Goal: Find specific page/section: Find specific page/section

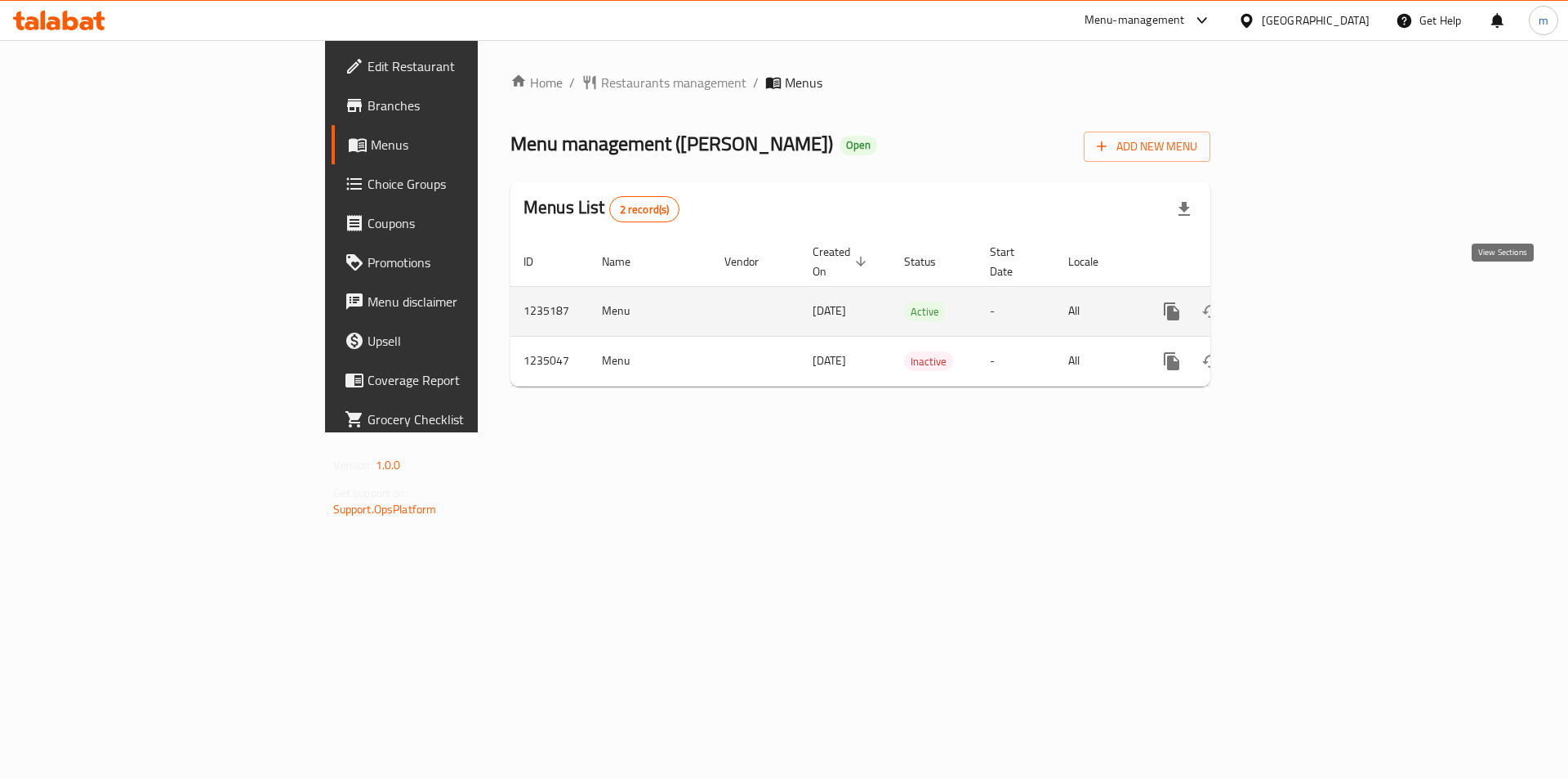
click at [1310, 292] on link "enhanced table" at bounding box center [1290, 311] width 40 height 40
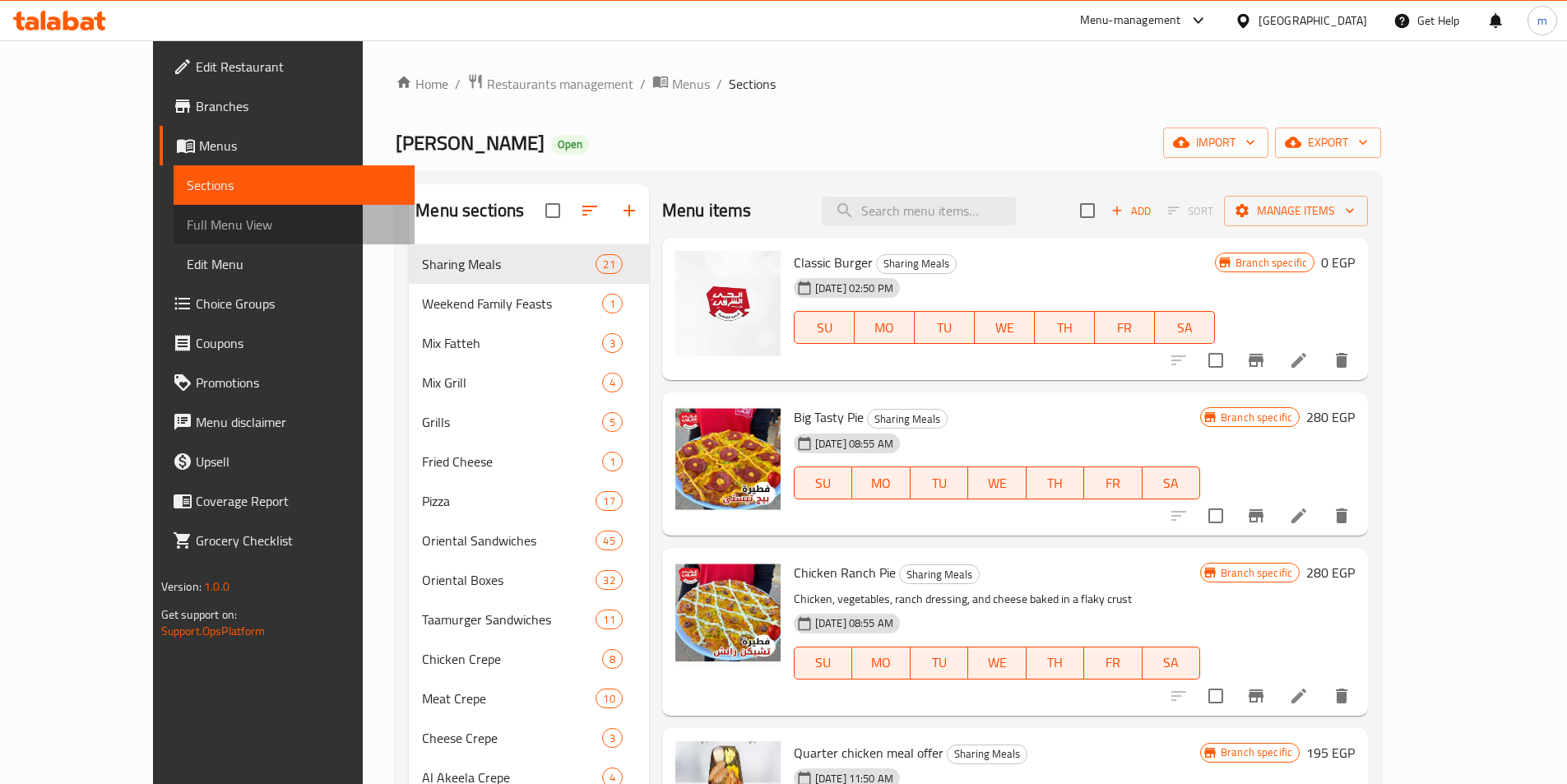
click at [187, 223] on span "Full Menu View" at bounding box center [294, 225] width 215 height 20
click at [173, 235] on link "Full Menu View" at bounding box center [294, 225] width 241 height 40
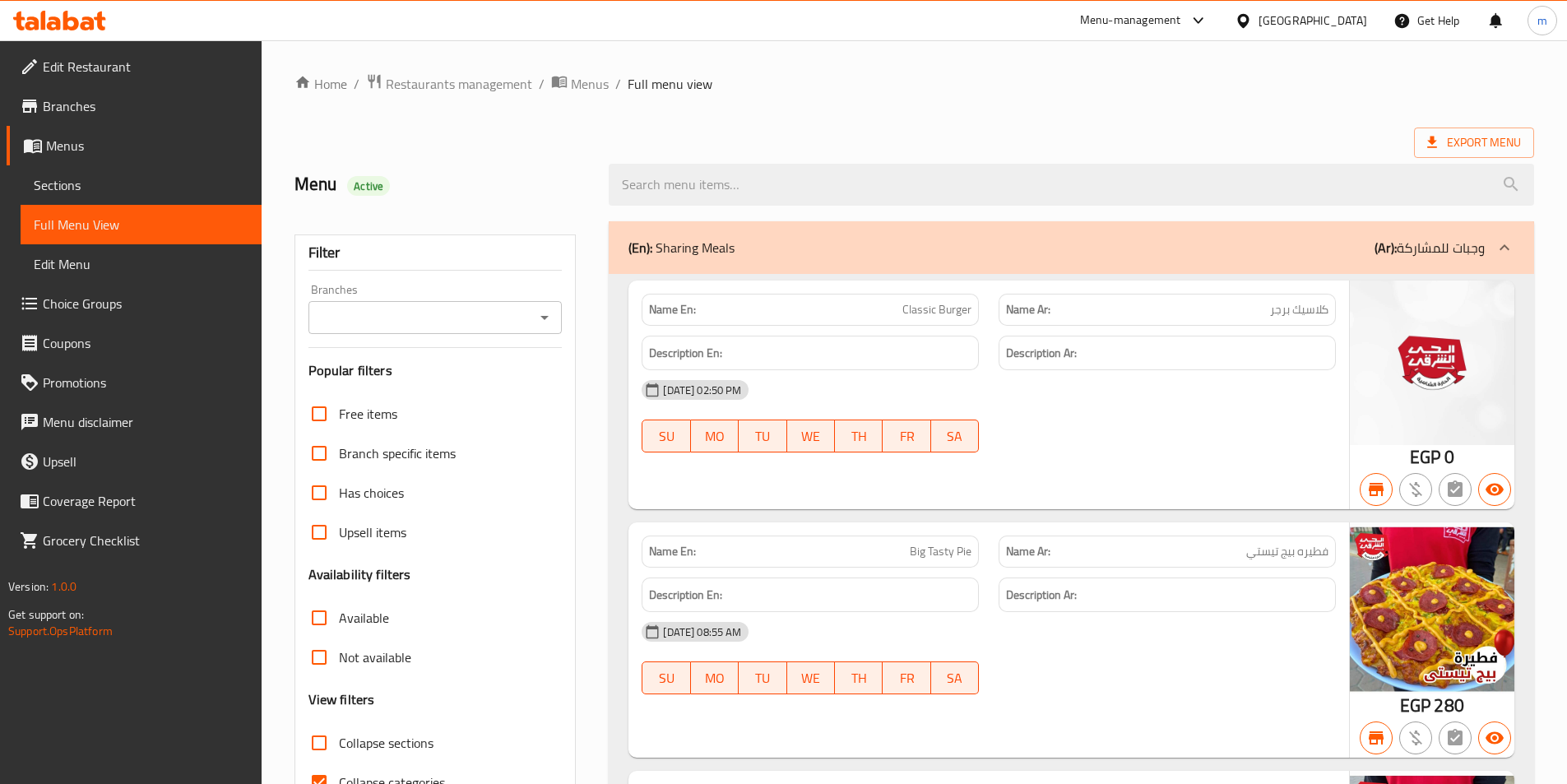
click at [316, 375] on div "Filter Branches Branches Popular filters Free items Branch specific items Has c…" at bounding box center [435, 538] width 282 height 607
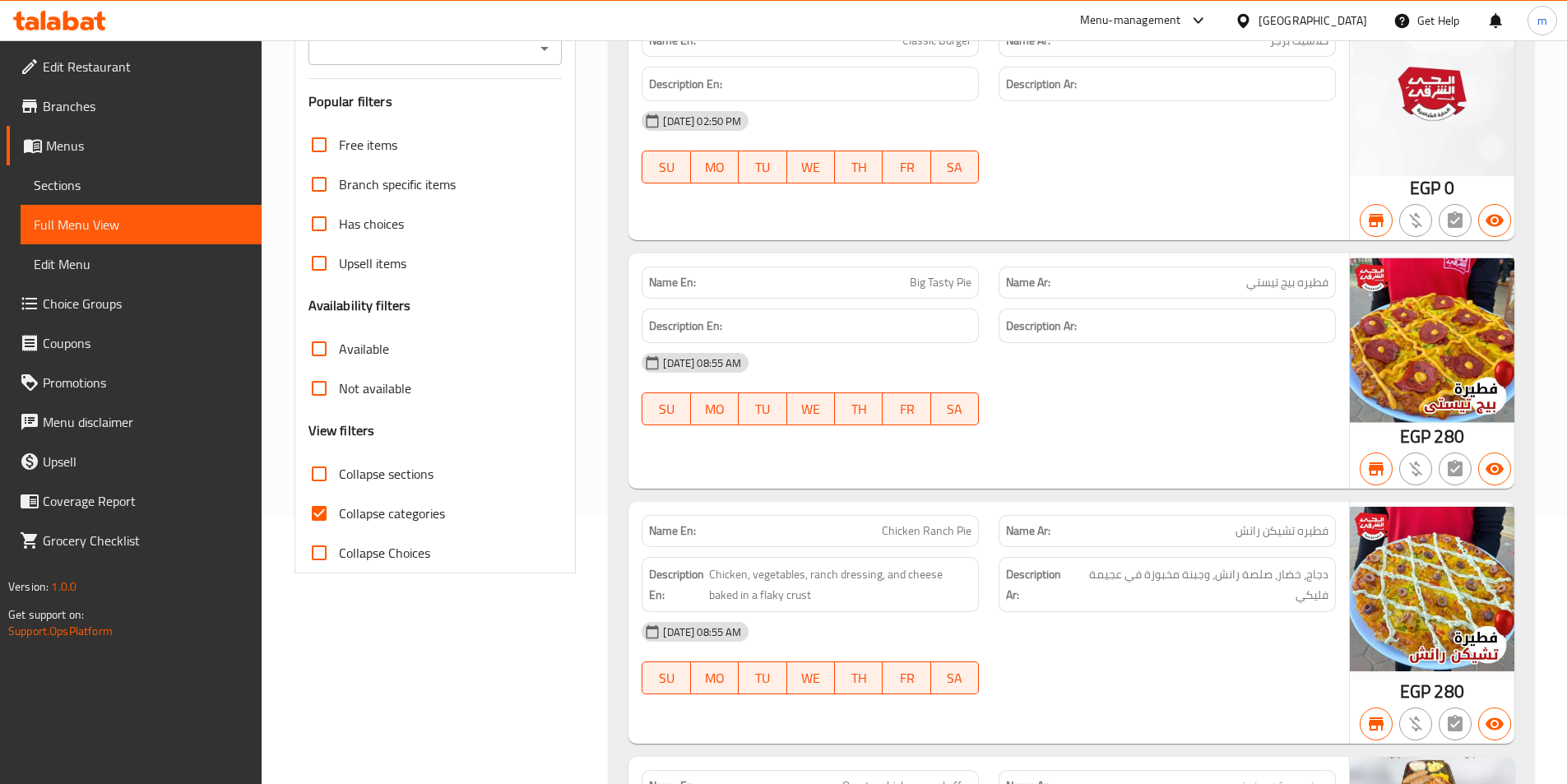
scroll to position [247, 0]
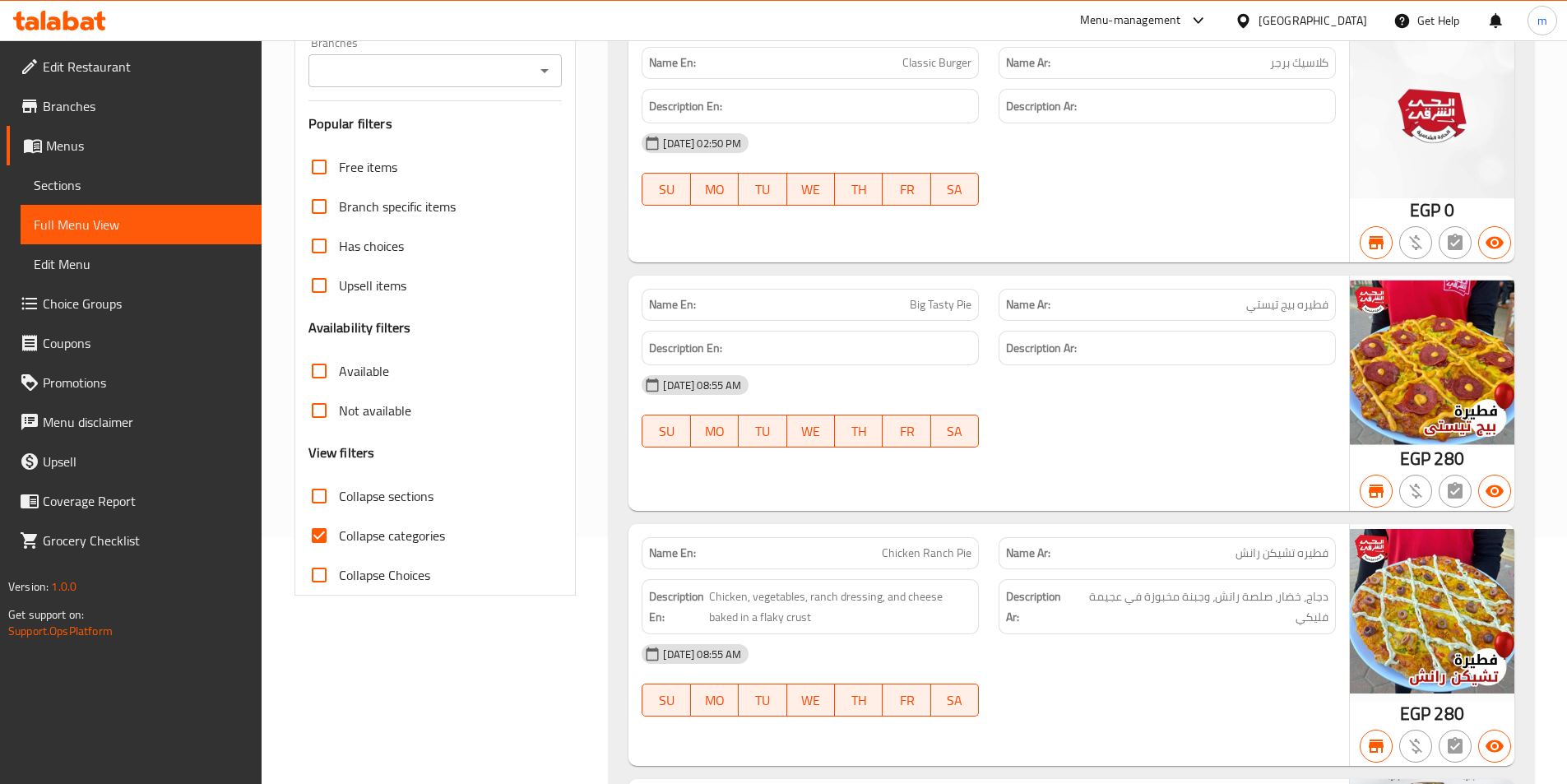
click at [316, 548] on input "Collapse categories" at bounding box center [319, 535] width 40 height 40
checkbox input "false"
click at [542, 80] on icon "Open" at bounding box center [545, 70] width 20 height 20
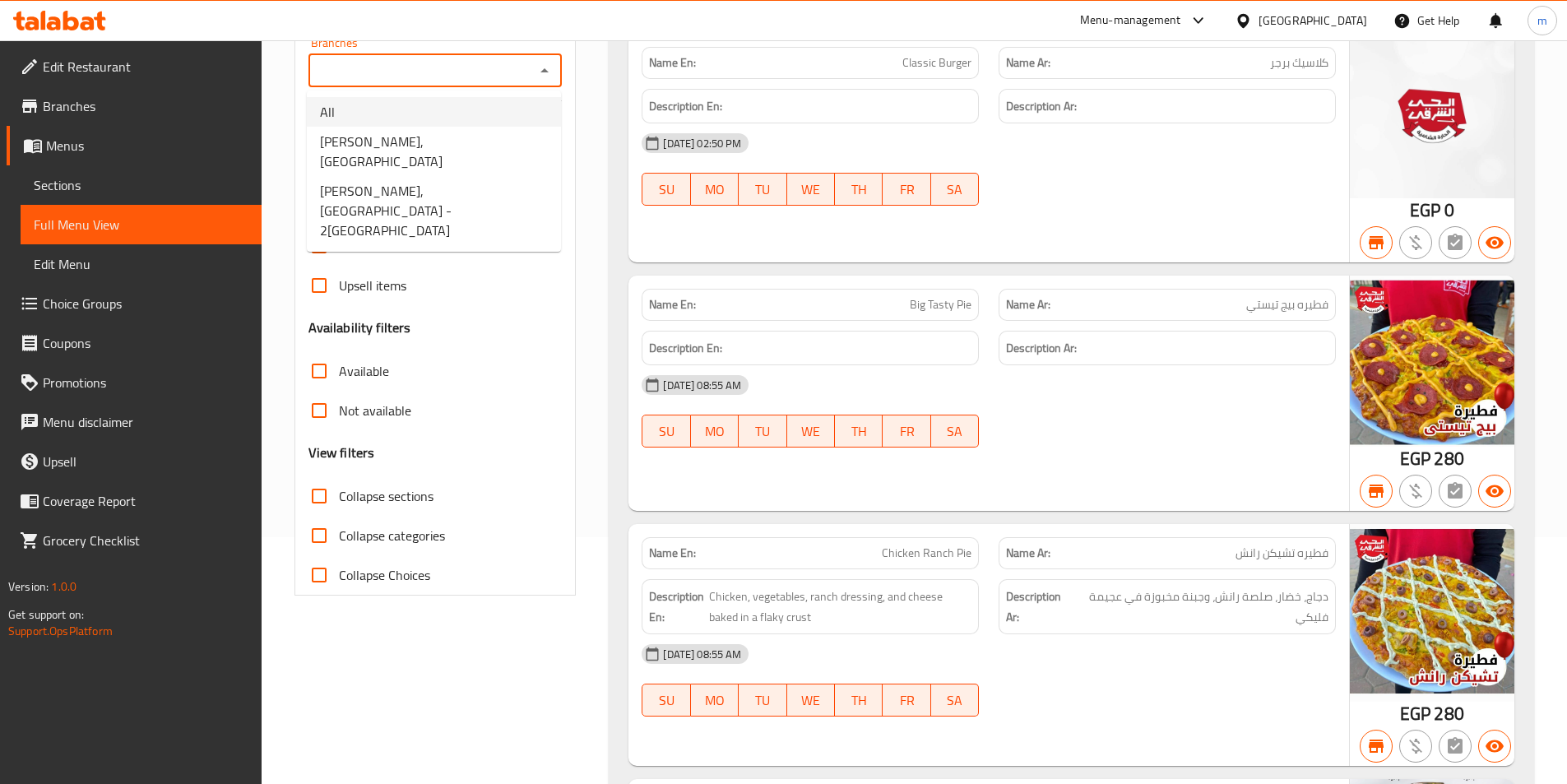
scroll to position [164, 0]
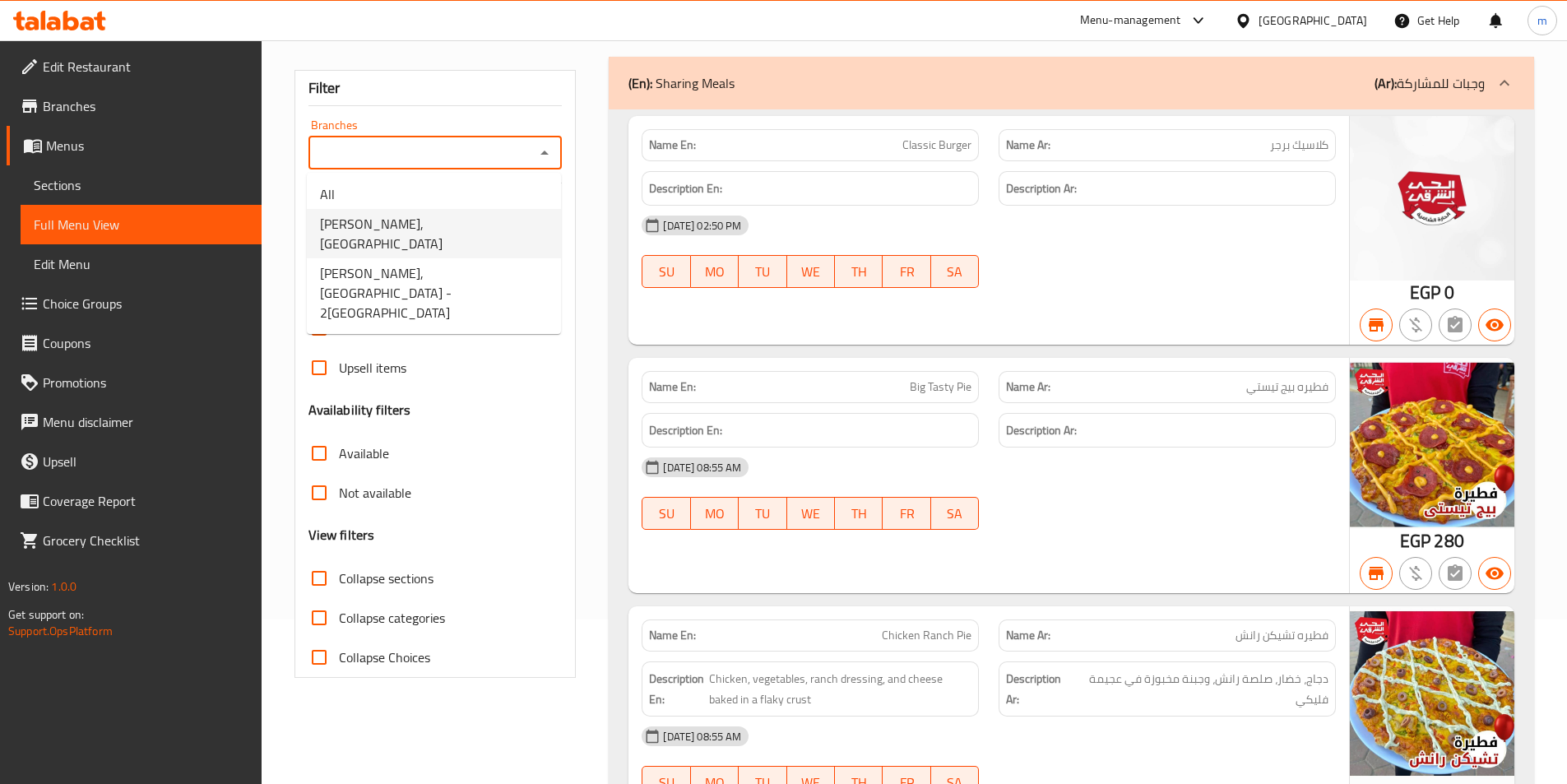
click at [454, 231] on span "[PERSON_NAME], [GEOGRAPHIC_DATA]" at bounding box center [434, 234] width 228 height 40
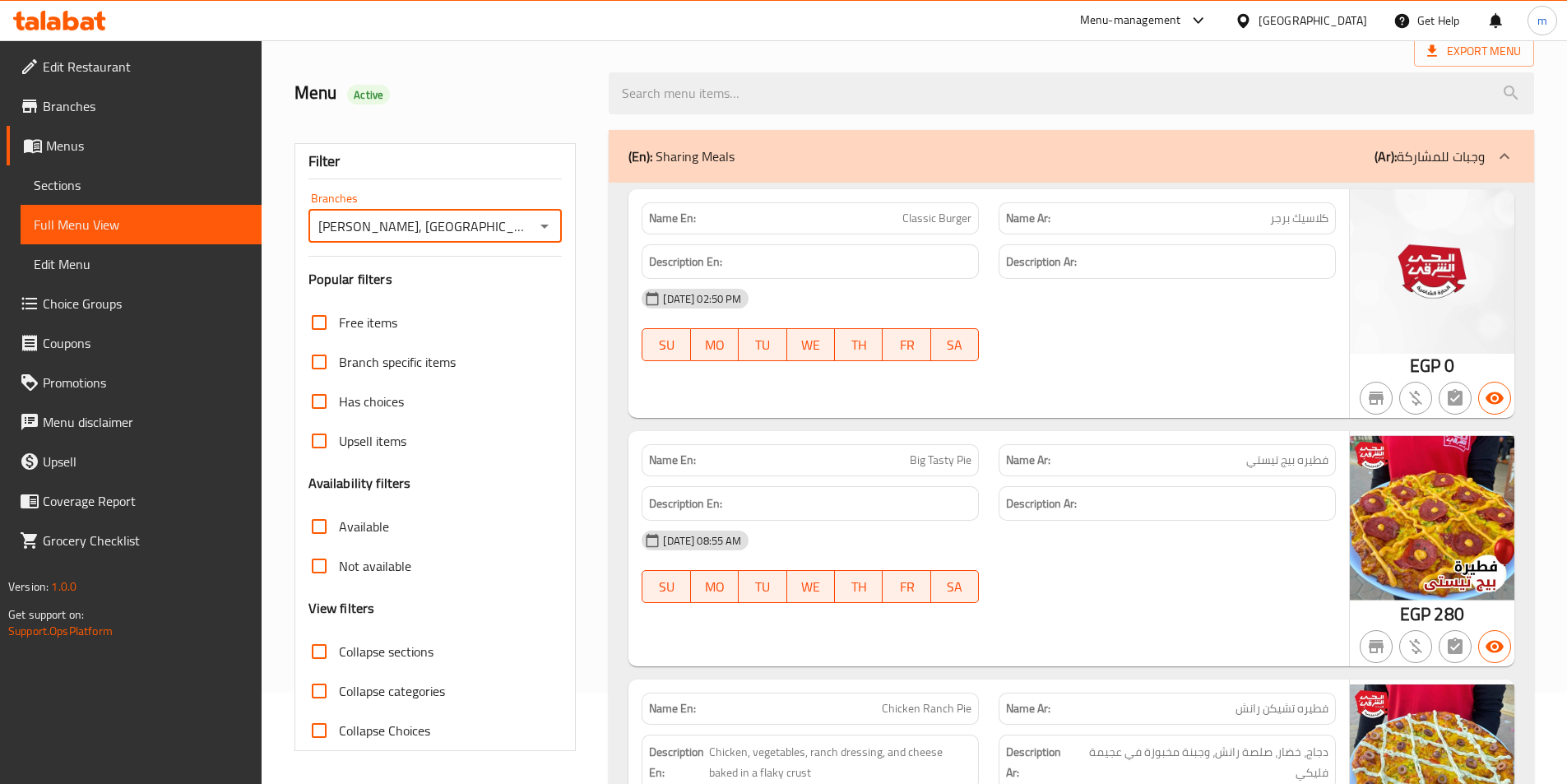
click at [467, 302] on div "Free items" at bounding box center [435, 322] width 255 height 40
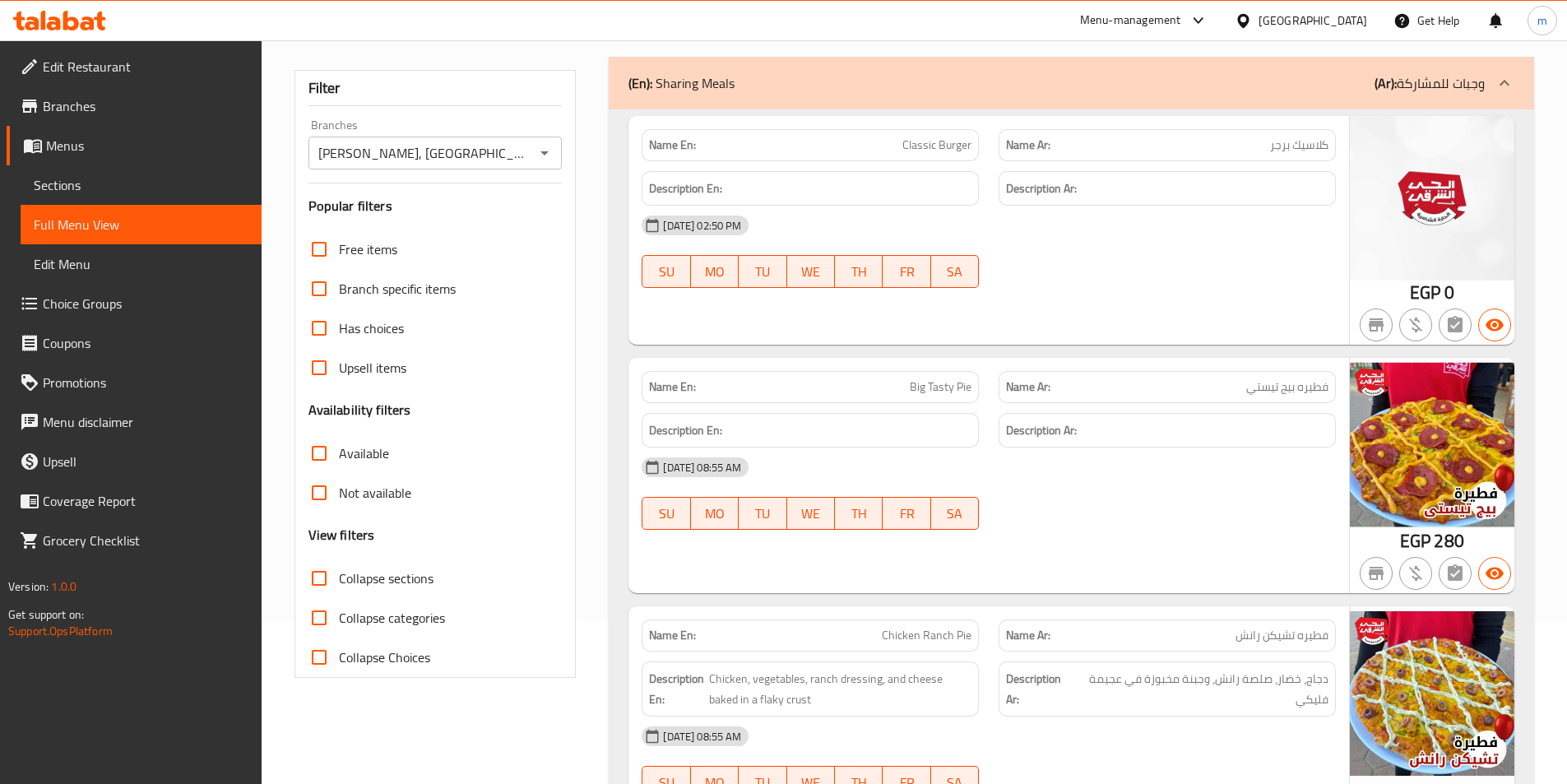
click at [512, 161] on input "[PERSON_NAME], [GEOGRAPHIC_DATA]" at bounding box center [422, 153] width 217 height 23
click at [529, 156] on input "[PERSON_NAME], [GEOGRAPHIC_DATA]" at bounding box center [422, 153] width 217 height 23
click at [541, 149] on icon "Open" at bounding box center [545, 153] width 20 height 20
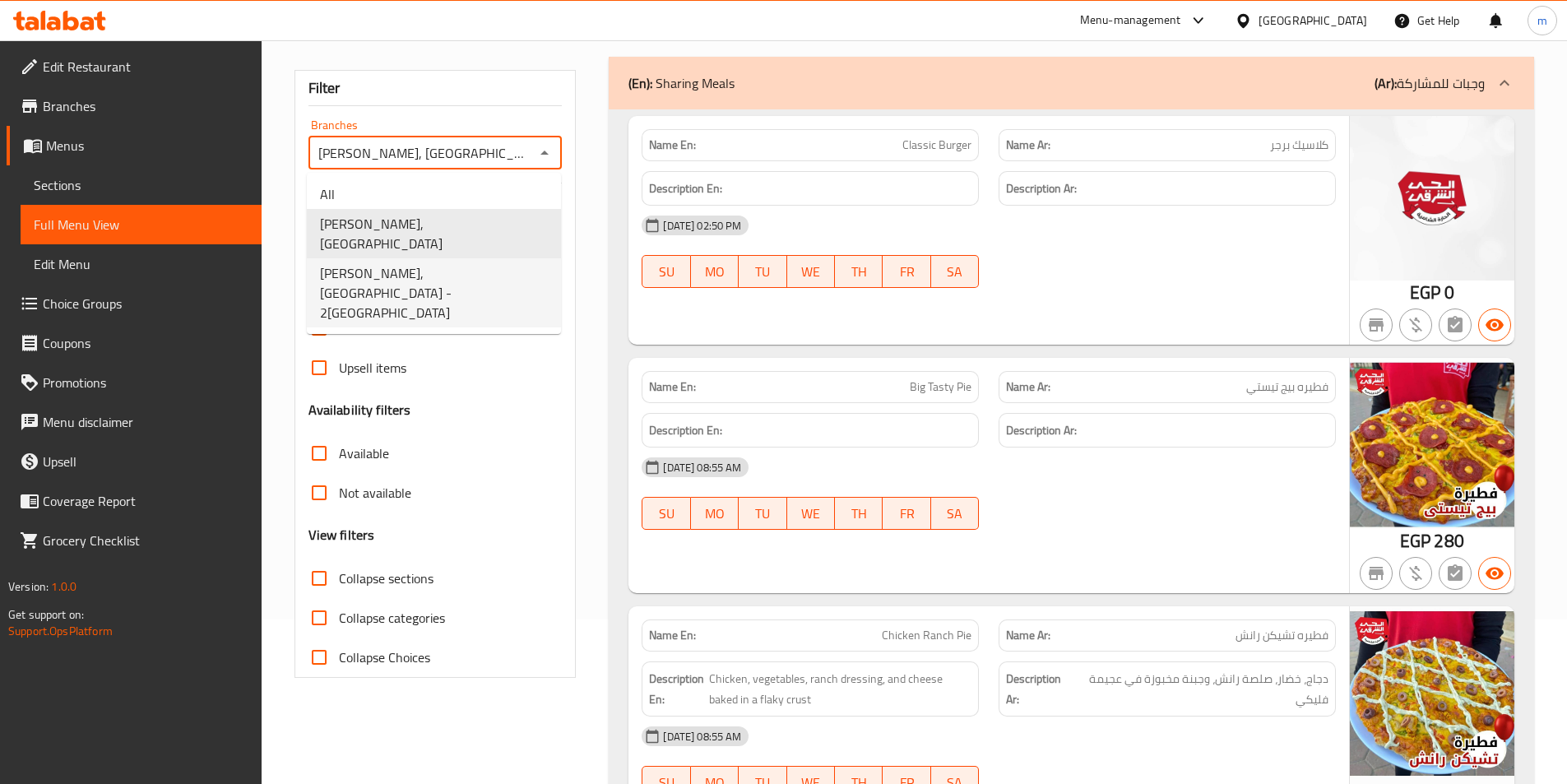
click at [459, 264] on span "[PERSON_NAME], [GEOGRAPHIC_DATA] - 2[GEOGRAPHIC_DATA]" at bounding box center [434, 293] width 228 height 59
type input "[PERSON_NAME], [GEOGRAPHIC_DATA] - 2[GEOGRAPHIC_DATA]"
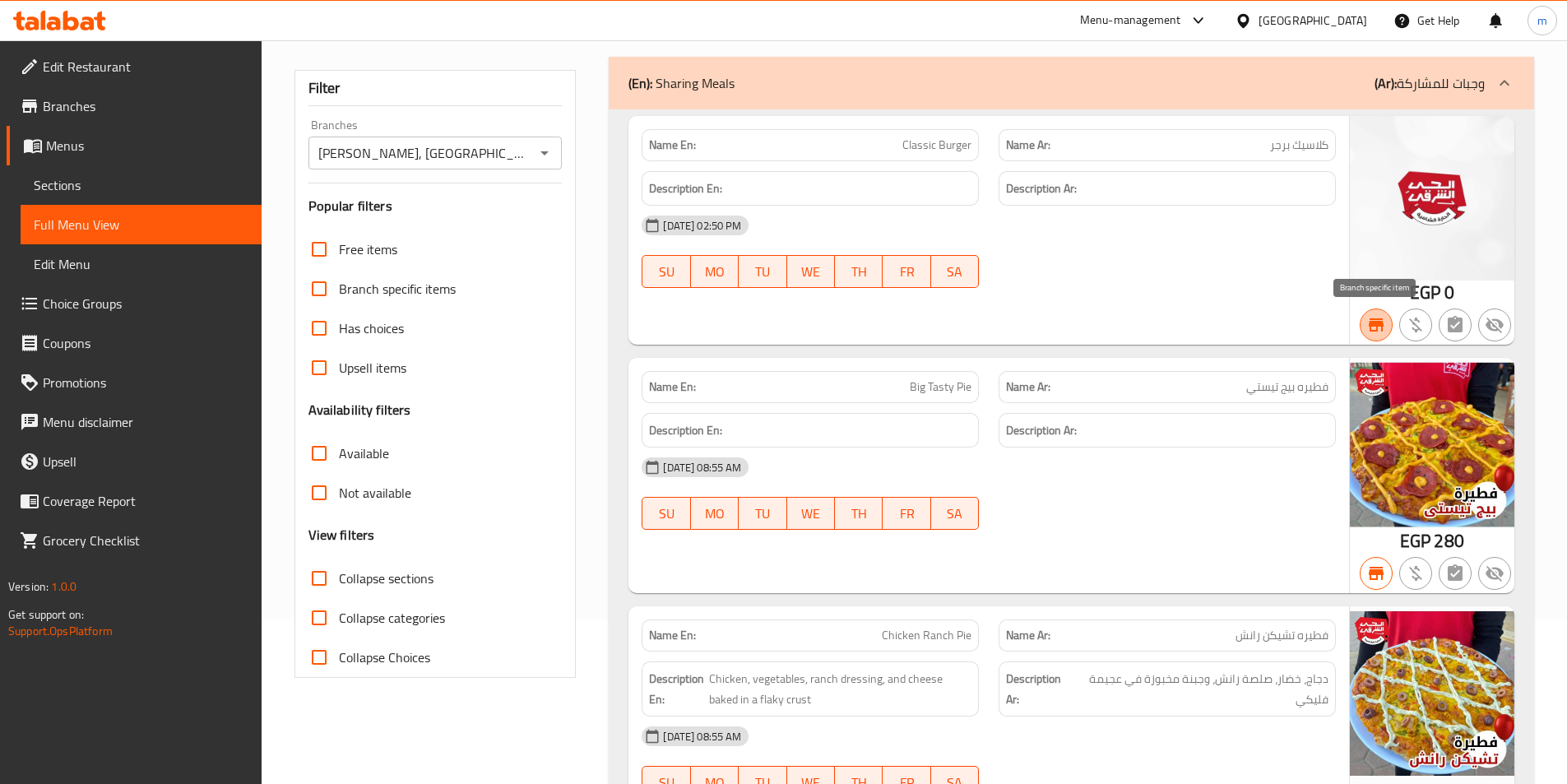
click at [1368, 327] on icon "button" at bounding box center [1376, 325] width 20 height 20
click at [1381, 324] on icon "button" at bounding box center [1376, 325] width 15 height 13
click at [1383, 583] on icon "button" at bounding box center [1376, 573] width 20 height 20
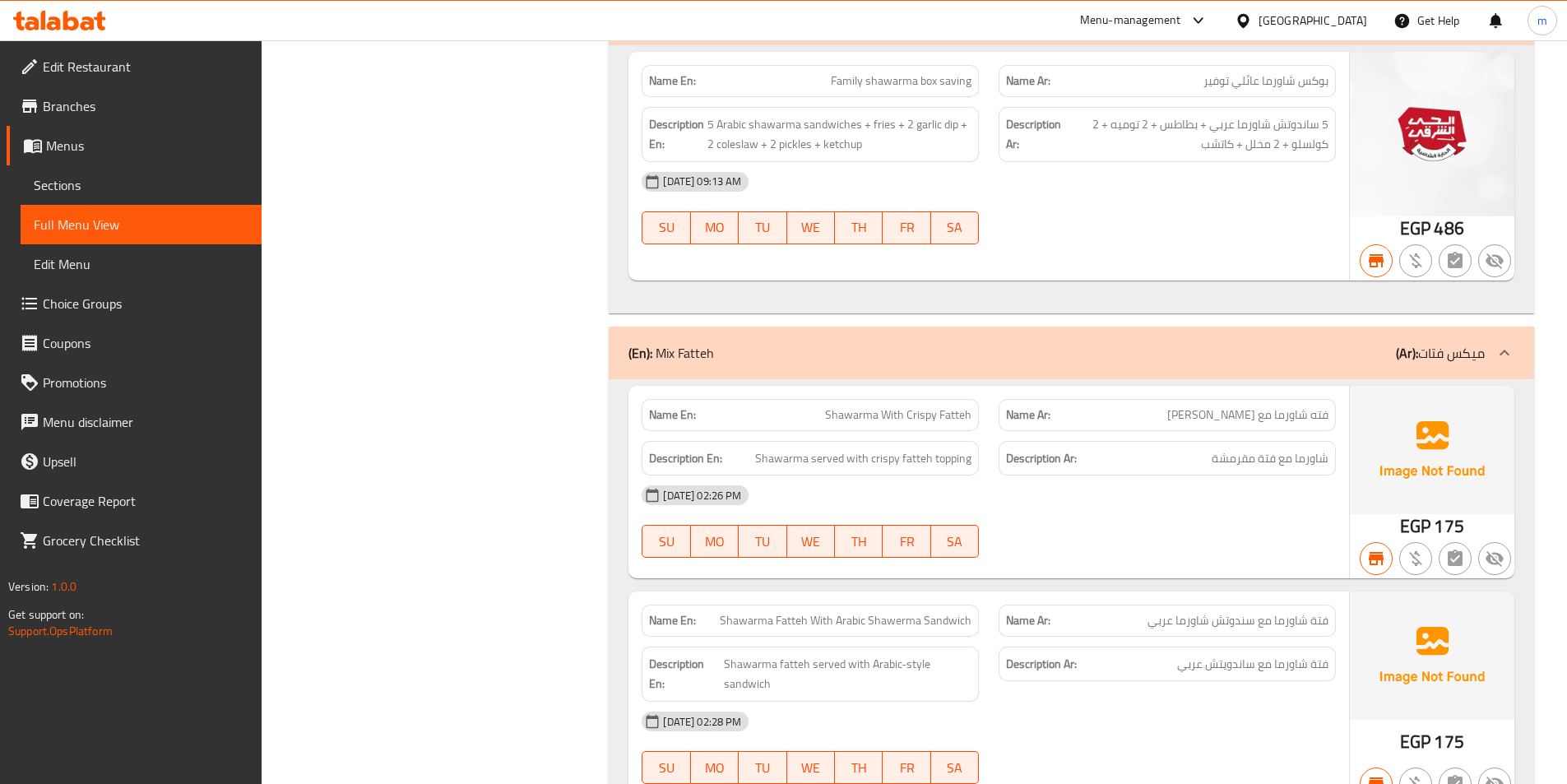
scroll to position [5368, 0]
click at [1371, 557] on icon "button" at bounding box center [1376, 560] width 15 height 13
click at [1371, 557] on icon "button" at bounding box center [1376, 560] width 15 height 13
